Goal: Navigation & Orientation: Understand site structure

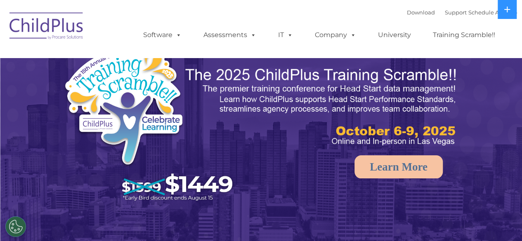
select select "MEDIUM"
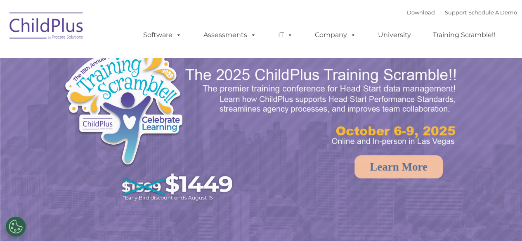
select select "MEDIUM"
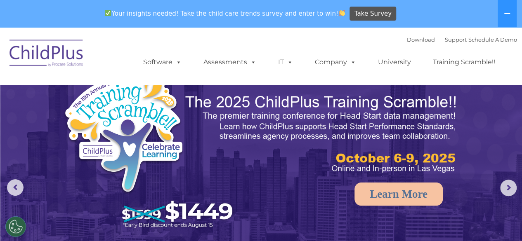
drag, startPoint x: 521, startPoint y: 31, endPoint x: 521, endPoint y: 69, distance: 38.4
click at [521, 69] on nav "Download Support | Schedule A Demo  MENU MENU Software ChildPlus: The original…" at bounding box center [261, 56] width 522 height 58
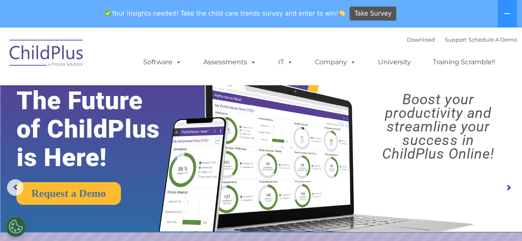
scroll to position [64, 0]
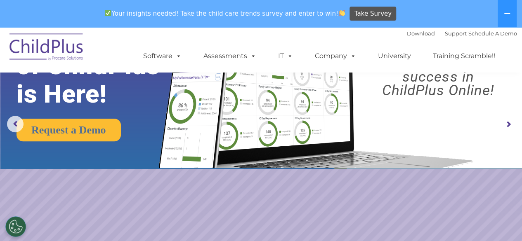
drag, startPoint x: 521, startPoint y: 51, endPoint x: 528, endPoint y: 106, distance: 55.7
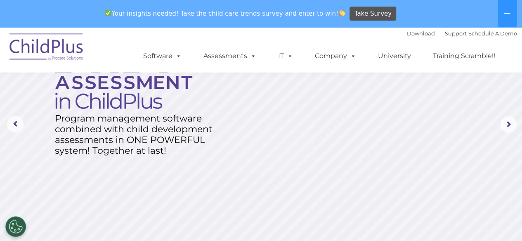
scroll to position [0, 0]
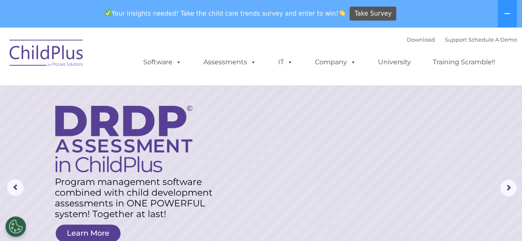
click at [427, 118] on rs-layer at bounding box center [261, 188] width 522 height 322
click at [45, 56] on img at bounding box center [46, 54] width 83 height 41
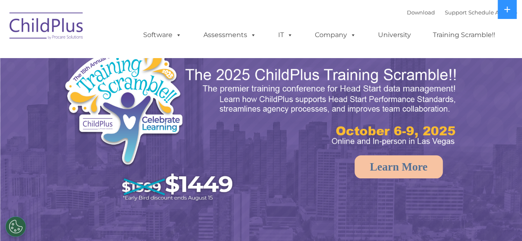
select select "MEDIUM"
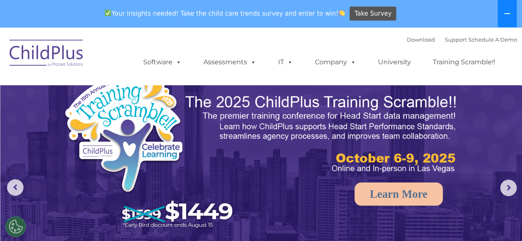
click at [507, 9] on button at bounding box center [507, 13] width 19 height 27
